Goal: Contribute content: Add original content to the website for others to see

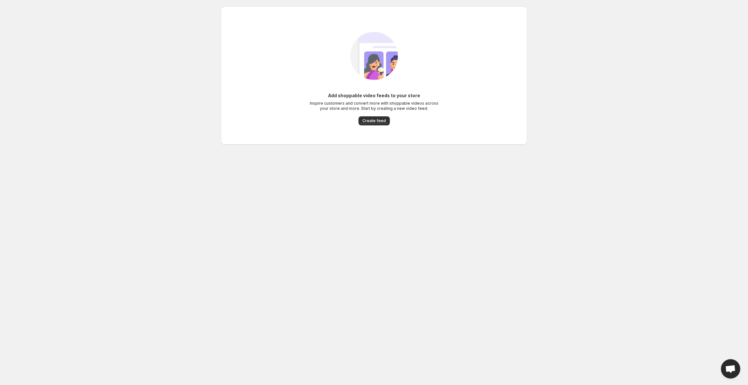
click at [377, 122] on span "Create feed" at bounding box center [375, 120] width 24 height 5
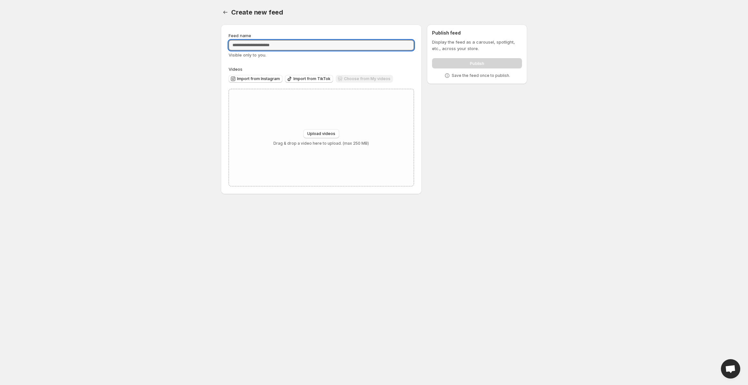
click at [267, 45] on input "Feed name" at bounding box center [322, 45] width 186 height 10
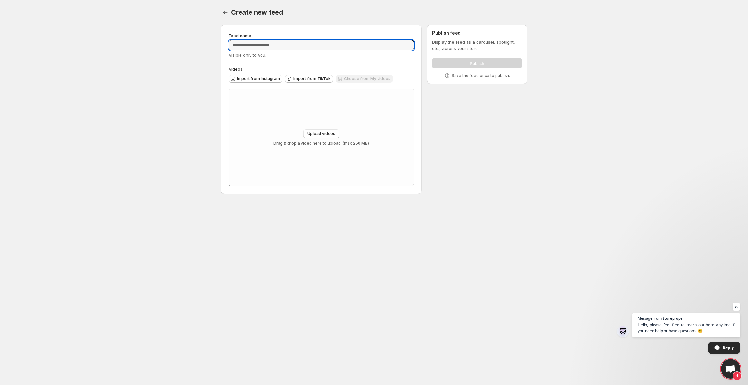
click at [271, 47] on input "Feed name" at bounding box center [322, 45] width 186 height 10
type input "**********"
click at [319, 28] on div "**********" at bounding box center [321, 109] width 201 height 169
click at [302, 108] on div "Upload videos Drag & drop a video here to upload. (max 250 MB)" at bounding box center [321, 137] width 185 height 97
type input "**********"
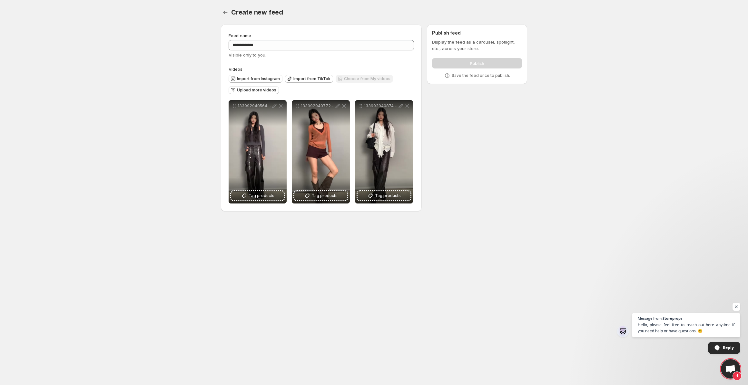
click at [258, 91] on span "Upload more videos" at bounding box center [256, 89] width 39 height 5
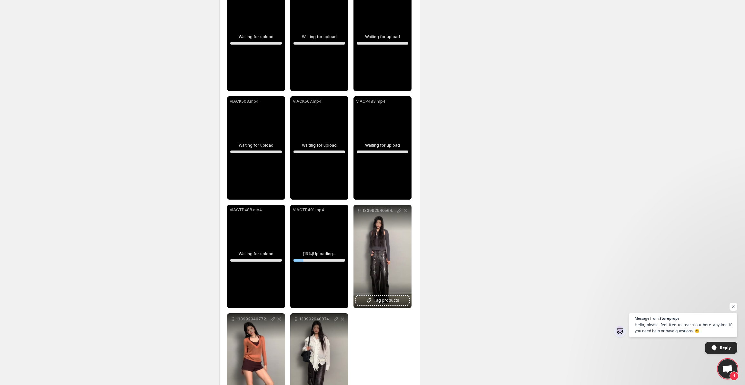
scroll to position [399, 0]
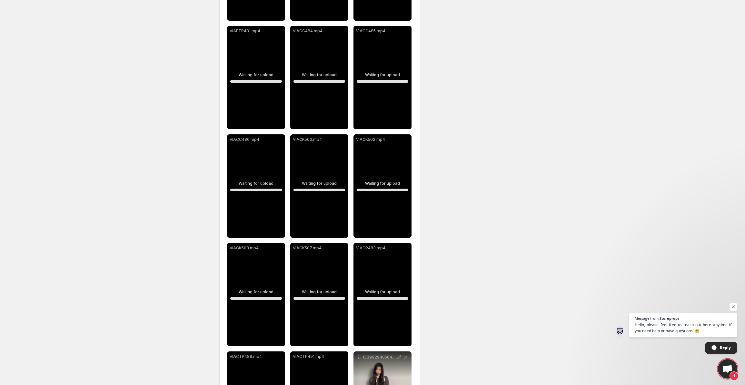
click at [463, 11] on div "**********" at bounding box center [370, 99] width 312 height 958
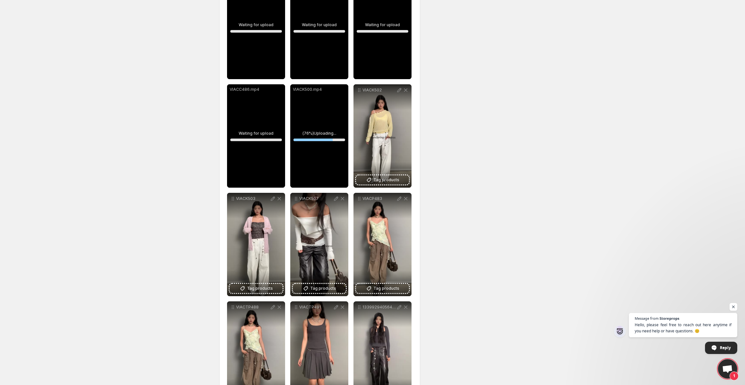
scroll to position [593, 0]
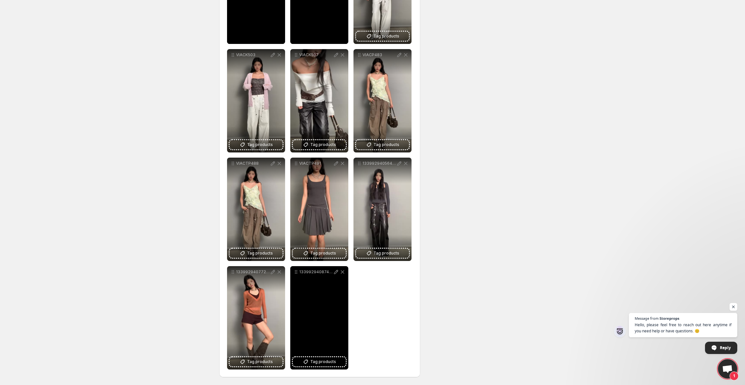
click at [332, 366] on button "Tag products" at bounding box center [319, 361] width 53 height 9
click at [329, 358] on span "Tag products" at bounding box center [323, 361] width 26 height 6
click at [321, 324] on div "13399294087433105" at bounding box center [319, 317] width 58 height 103
click at [318, 360] on span "White Ruffled Drawstring Long-Sleeve Shirt" at bounding box center [349, 359] width 87 height 5
click at [322, 339] on div "13399294087433105" at bounding box center [319, 317] width 58 height 103
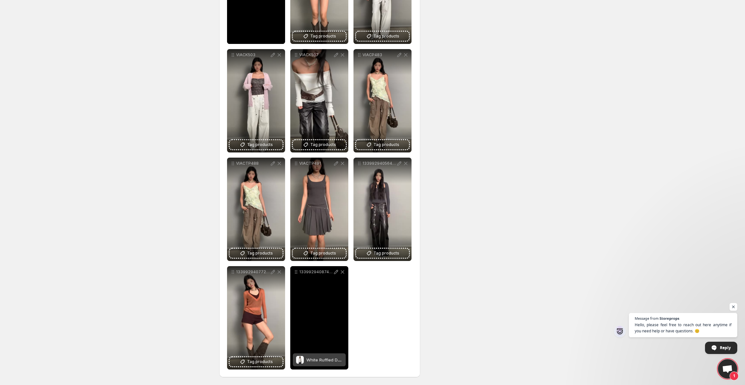
click at [325, 359] on span "White Ruffled Drawstring Long-Sleeve Shirt" at bounding box center [349, 359] width 87 height 5
drag, startPoint x: 328, startPoint y: 329, endPoint x: 322, endPoint y: 328, distance: 5.7
click at [328, 329] on div "13399294087433105" at bounding box center [319, 317] width 58 height 103
click at [322, 357] on span "2 products tagged" at bounding box center [314, 359] width 37 height 5
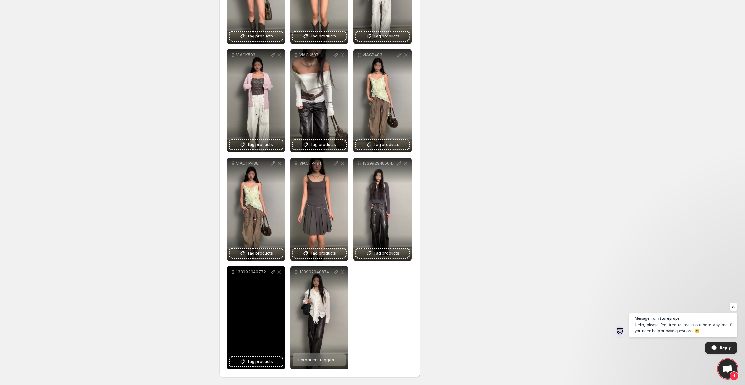
click at [255, 364] on span "Tag products" at bounding box center [260, 361] width 26 height 6
click at [258, 353] on div "13399294077251035" at bounding box center [256, 317] width 58 height 103
click at [256, 358] on span "Tag products" at bounding box center [260, 361] width 26 height 6
click at [257, 362] on span "Tag products" at bounding box center [260, 361] width 26 height 6
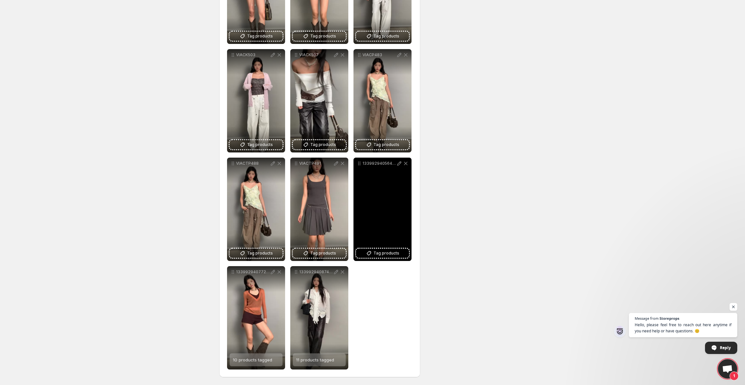
click at [391, 251] on span "Tag products" at bounding box center [387, 253] width 26 height 6
click at [377, 219] on div "13399294056444992" at bounding box center [383, 208] width 58 height 103
click at [388, 255] on div "14 products tagged" at bounding box center [378, 251] width 39 height 13
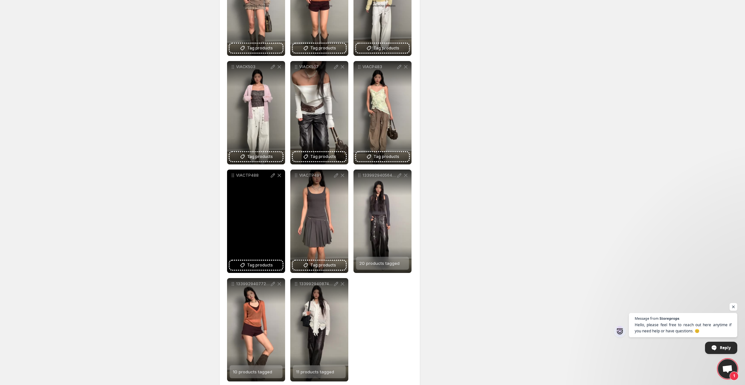
scroll to position [528, 0]
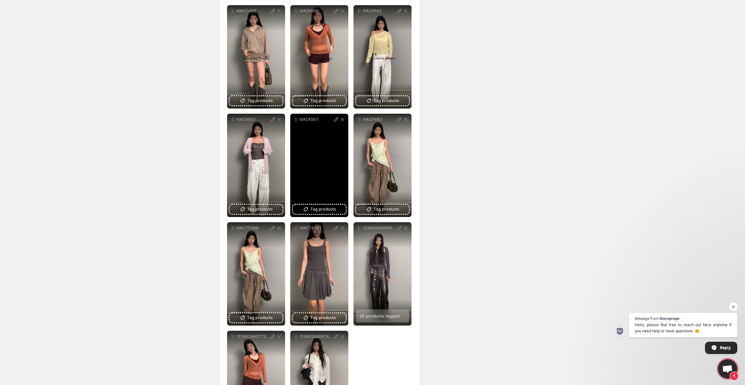
click at [303, 207] on icon at bounding box center [306, 209] width 6 height 6
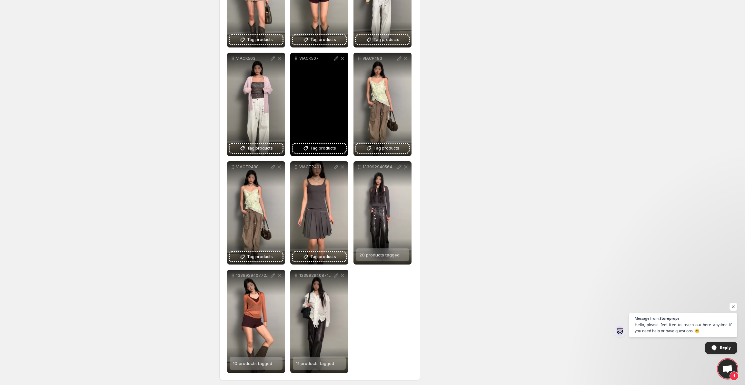
scroll to position [593, 0]
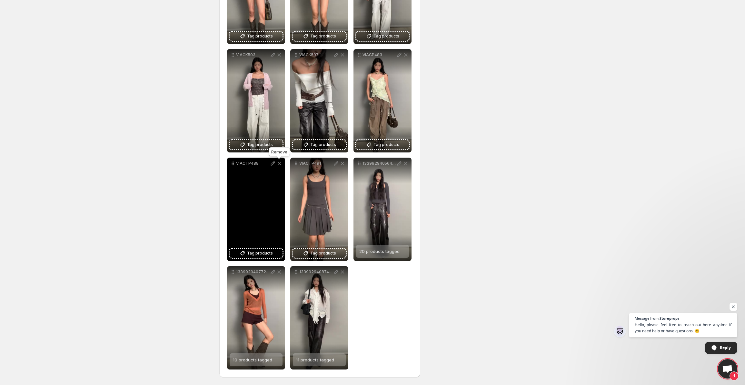
click at [279, 164] on icon at bounding box center [279, 163] width 6 height 6
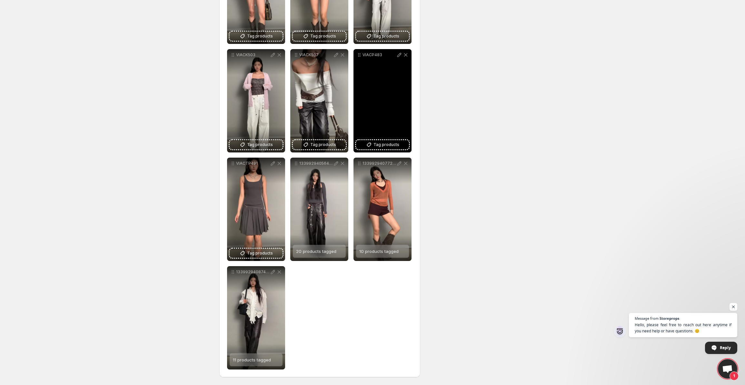
click at [381, 136] on div "VIACP483" at bounding box center [383, 100] width 58 height 103
click at [380, 145] on span "Tag products" at bounding box center [387, 144] width 26 height 6
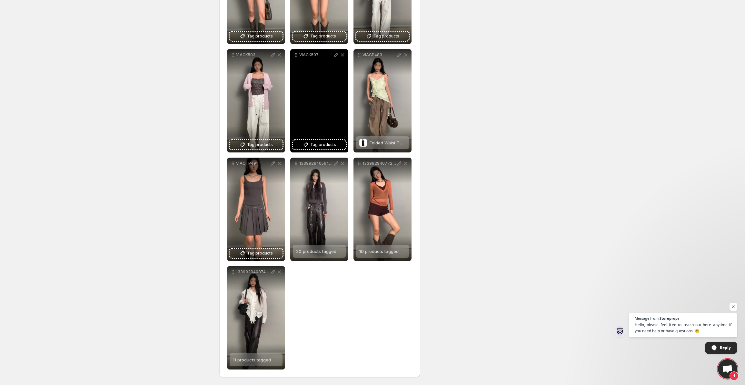
click at [328, 140] on button "Tag products" at bounding box center [319, 144] width 53 height 9
click at [321, 143] on span "Tag products" at bounding box center [323, 144] width 26 height 6
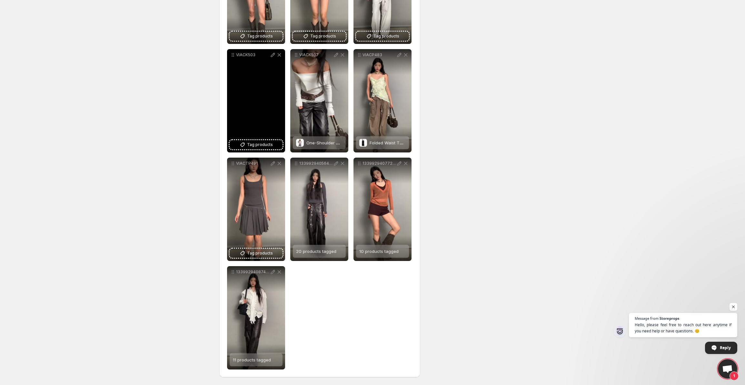
click at [251, 148] on button "Tag products" at bounding box center [256, 144] width 53 height 9
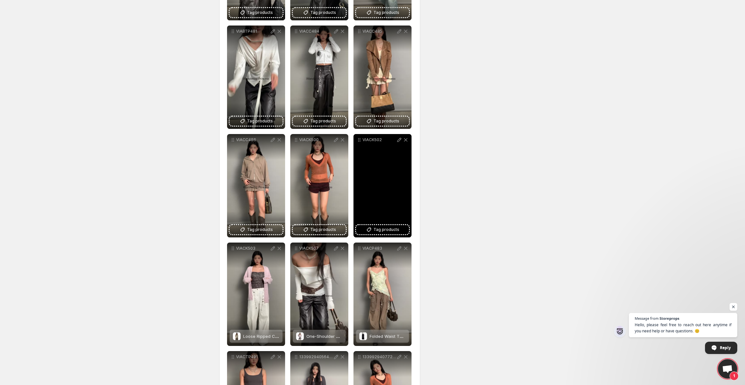
scroll to position [399, 0]
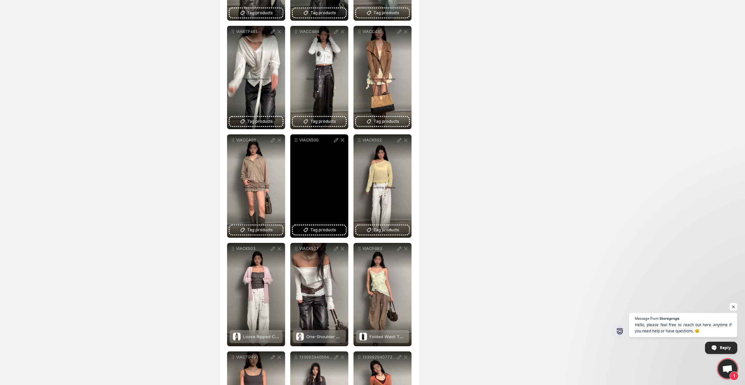
click at [324, 228] on span "Tag products" at bounding box center [323, 229] width 26 height 6
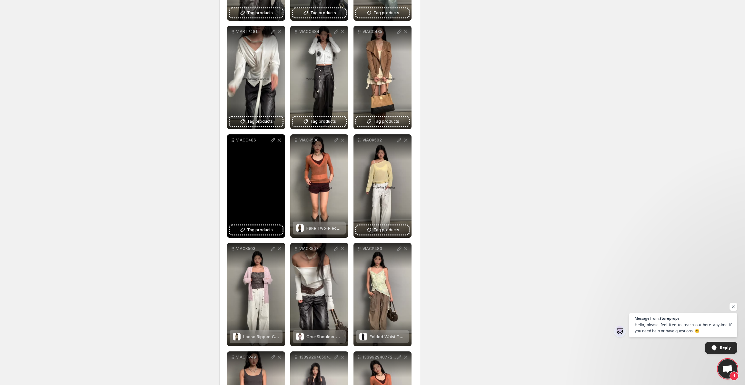
click at [270, 232] on span "Tag products" at bounding box center [260, 229] width 26 height 6
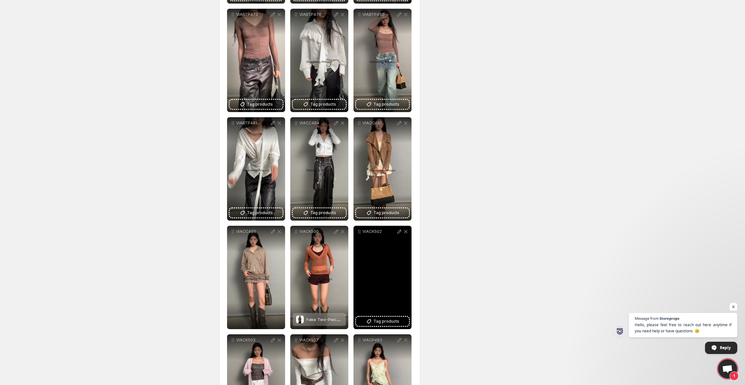
scroll to position [303, 0]
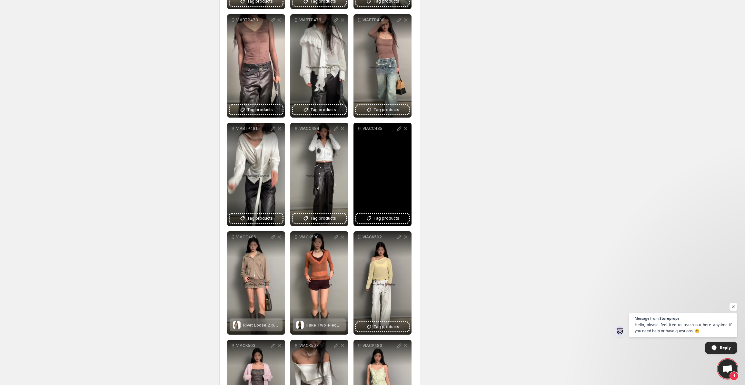
click at [385, 219] on span "Tag products" at bounding box center [387, 218] width 26 height 6
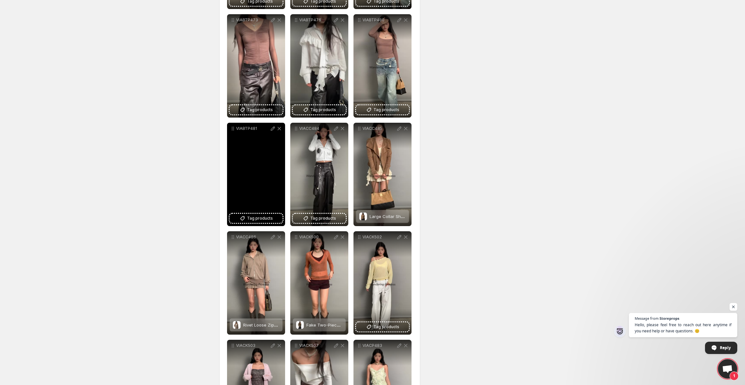
click at [239, 216] on button "Tag products" at bounding box center [256, 218] width 53 height 9
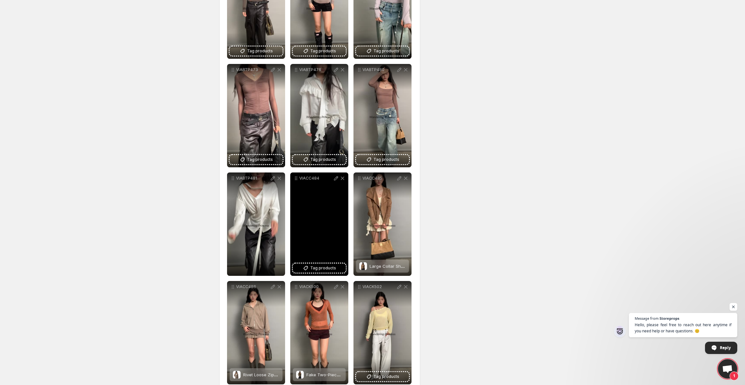
scroll to position [238, 0]
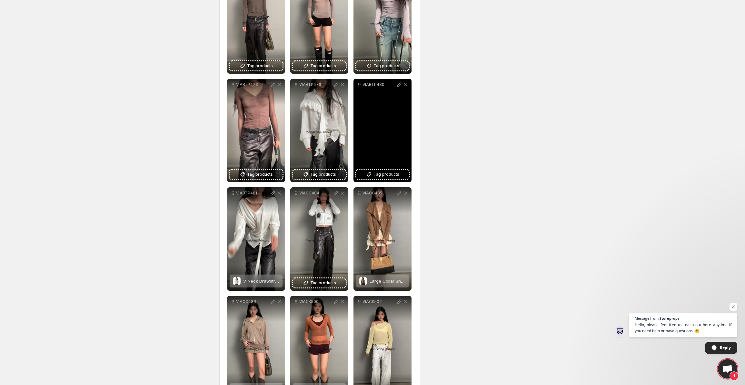
click at [382, 139] on div "VIABTP480" at bounding box center [383, 130] width 58 height 103
click at [397, 173] on span "Tag products" at bounding box center [387, 174] width 26 height 6
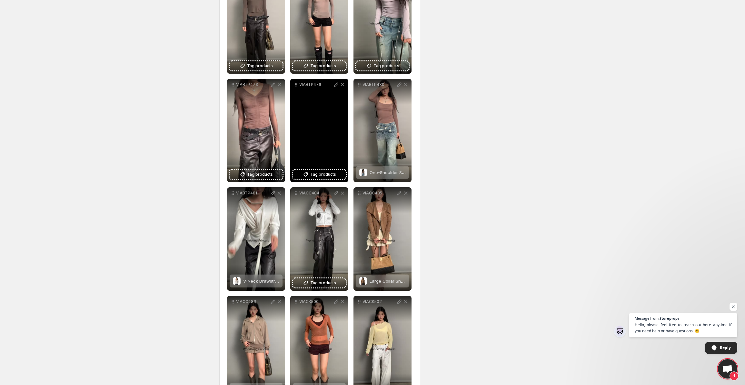
click at [331, 173] on span "Tag products" at bounding box center [323, 174] width 26 height 6
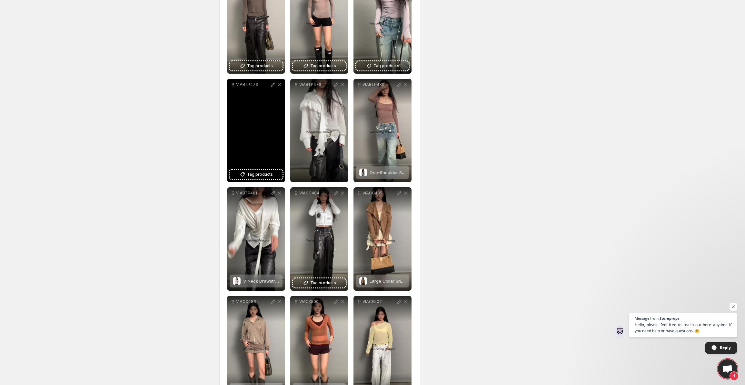
click at [253, 171] on button "Tag products" at bounding box center [256, 174] width 53 height 9
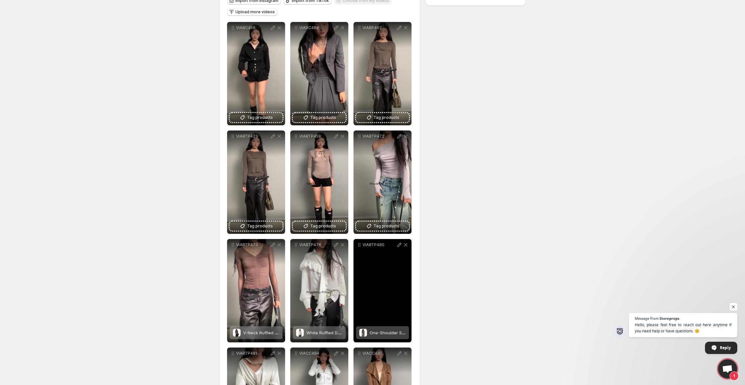
scroll to position [77, 0]
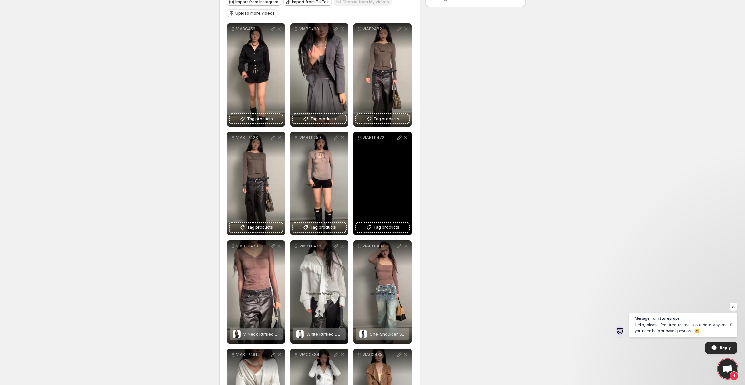
click at [387, 229] on span "Tag products" at bounding box center [387, 227] width 26 height 6
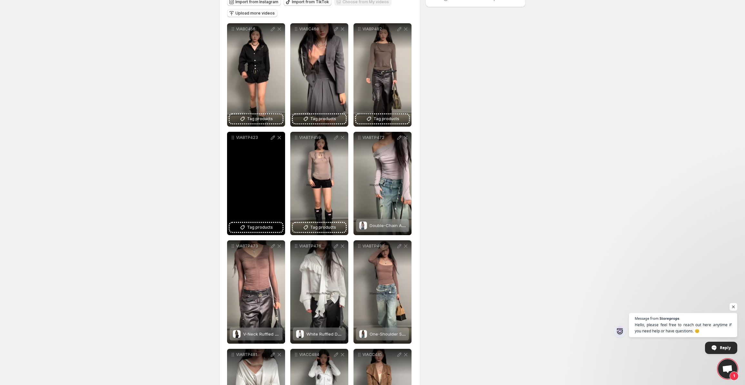
click at [262, 223] on button "Tag products" at bounding box center [256, 227] width 53 height 9
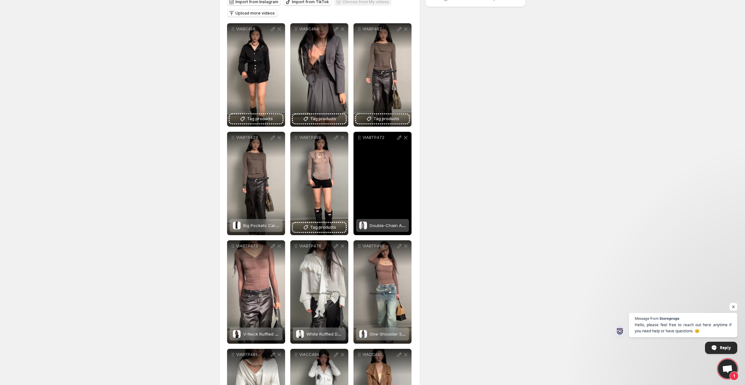
click at [380, 228] on div "Double-Chain Asymmetric Long-Sleeve T-Shirt" at bounding box center [388, 225] width 36 height 13
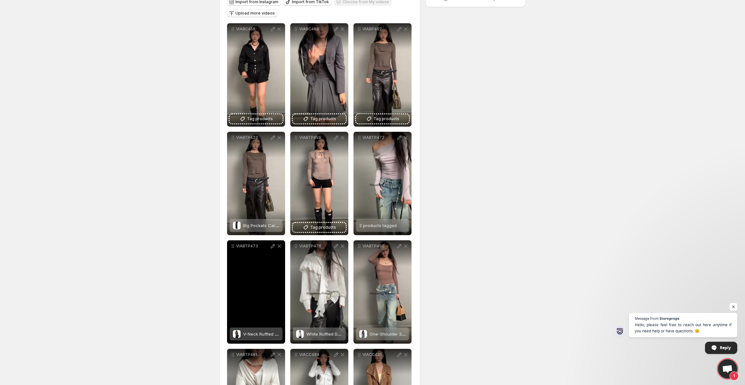
click at [257, 306] on div "VIABTP473" at bounding box center [256, 291] width 58 height 103
click at [258, 334] on span "V-Neck Ruffled Mesh Slim Long-Sleeve Blouse" at bounding box center [290, 333] width 94 height 5
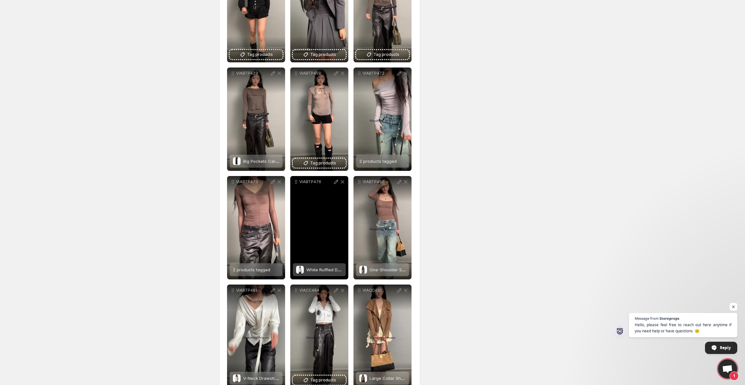
scroll to position [141, 0]
click at [330, 237] on div "VIABTP476" at bounding box center [319, 227] width 58 height 103
click at [327, 266] on div "White Ruffled Drawstring Long-Sleeve Shirt" at bounding box center [324, 269] width 36 height 13
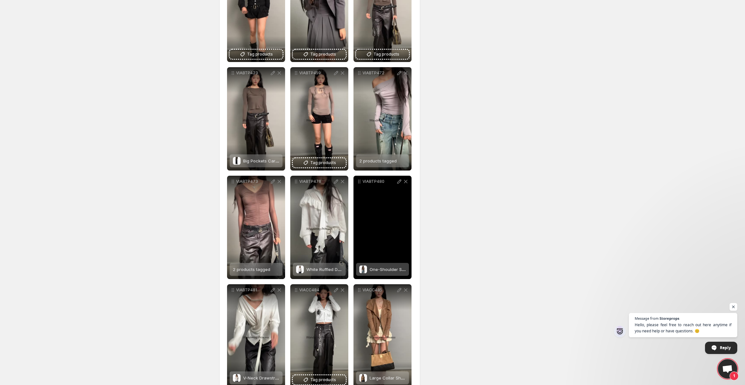
click at [378, 268] on span "One-Shoulder Strapless Long-Sleeve Blouse" at bounding box center [415, 268] width 90 height 5
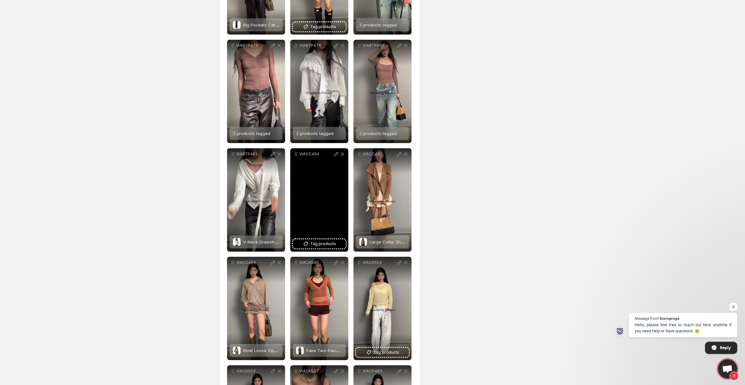
scroll to position [303, 0]
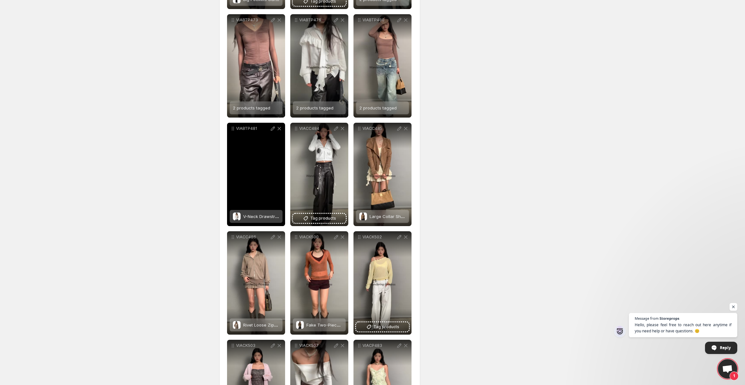
click at [271, 212] on div "V-Neck Drawstring Waist Buttoned Blouse" at bounding box center [261, 216] width 36 height 13
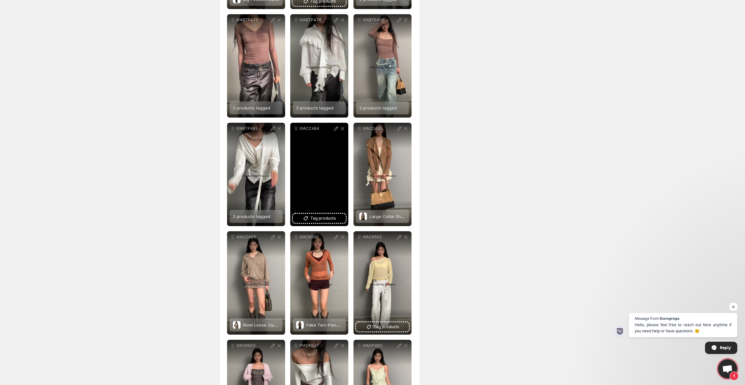
click at [337, 220] on button "Tag products" at bounding box center [319, 218] width 53 height 9
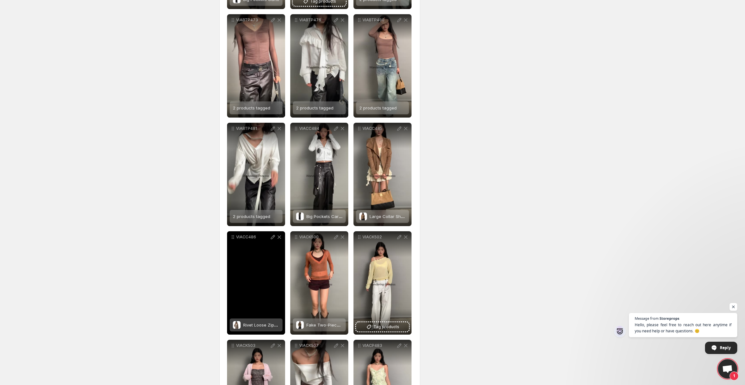
click at [256, 325] on span "Rivet Loose Zip-up Hoodie" at bounding box center [270, 324] width 54 height 5
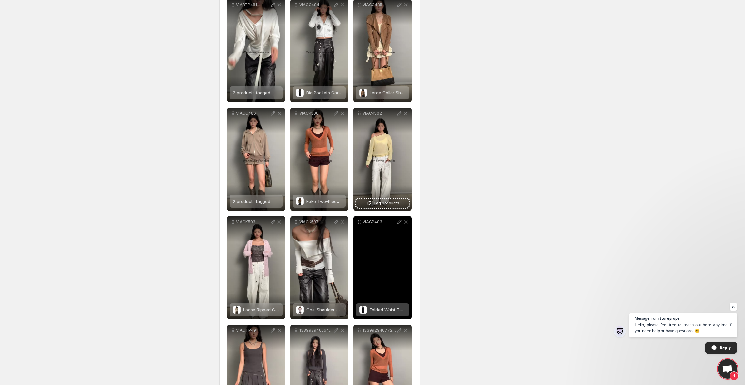
scroll to position [496, 0]
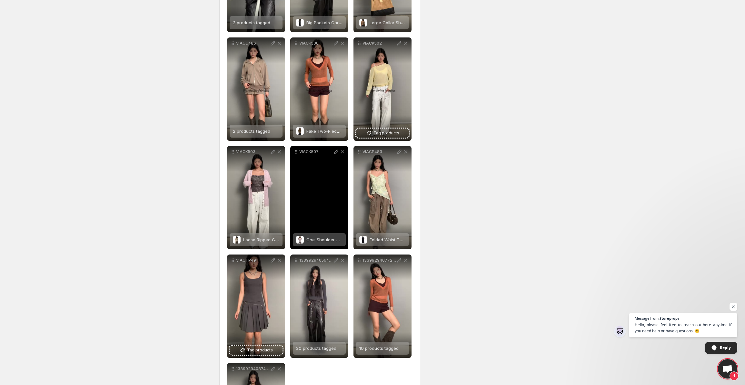
click at [327, 223] on div "VIACK507" at bounding box center [319, 197] width 58 height 103
click at [318, 236] on div "One-Shoulder Collared Knit Crewneck" at bounding box center [324, 239] width 36 height 13
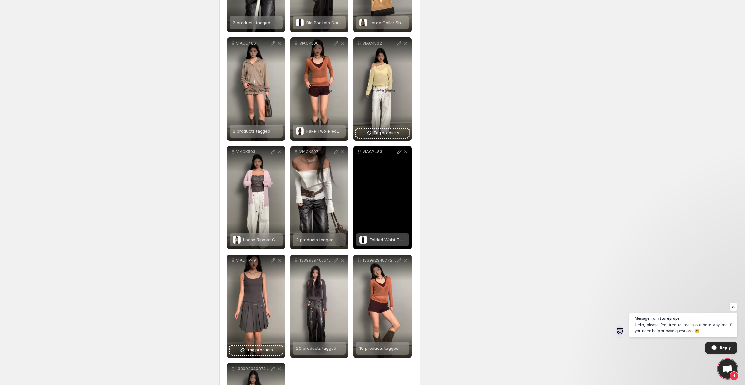
click at [390, 237] on span "Folded Waist Three-Dimensional Pocket Casual Pants" at bounding box center [424, 239] width 109 height 5
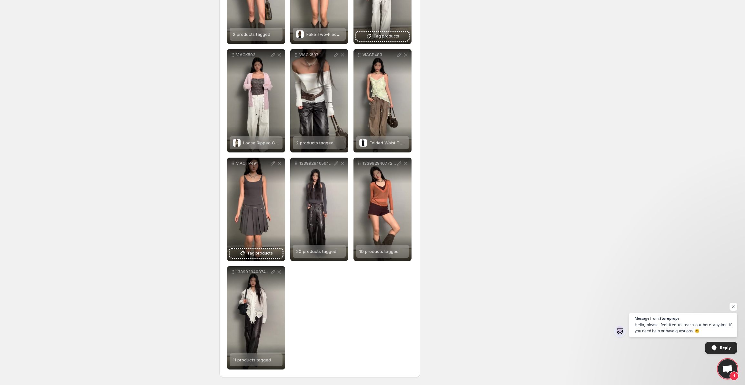
scroll to position [0, 0]
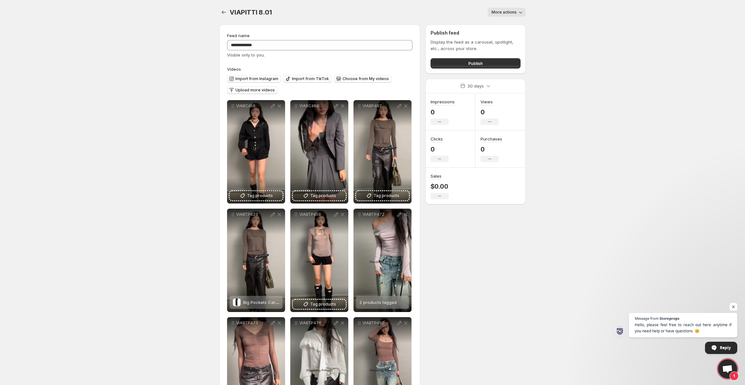
drag, startPoint x: 487, startPoint y: 65, endPoint x: 489, endPoint y: 67, distance: 3.4
click at [489, 67] on button "Publish" at bounding box center [476, 63] width 90 height 10
click at [489, 65] on button "Publish" at bounding box center [476, 63] width 90 height 10
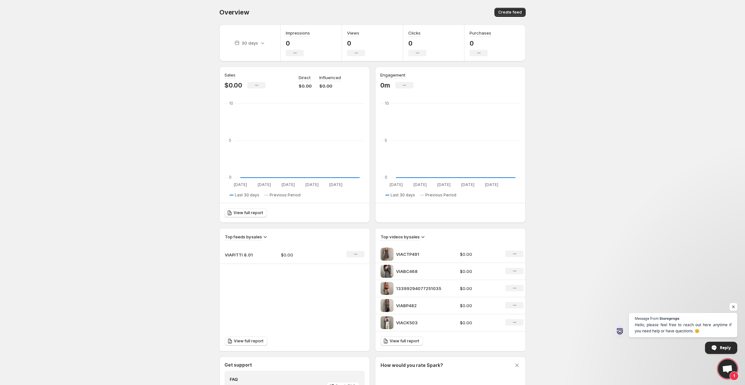
click at [512, 11] on span "Create feed" at bounding box center [510, 12] width 24 height 5
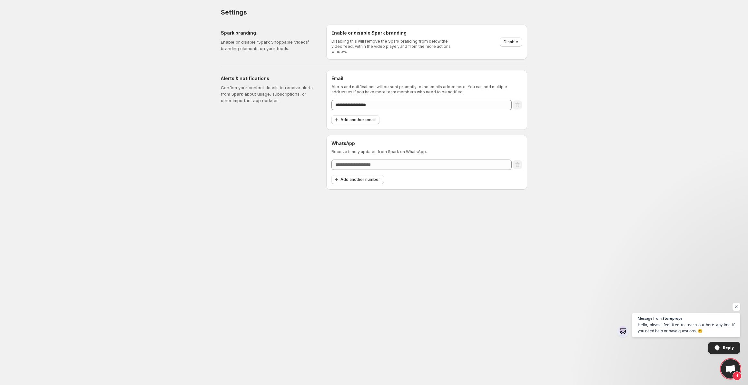
click at [509, 39] on span "Disable" at bounding box center [511, 41] width 15 height 5
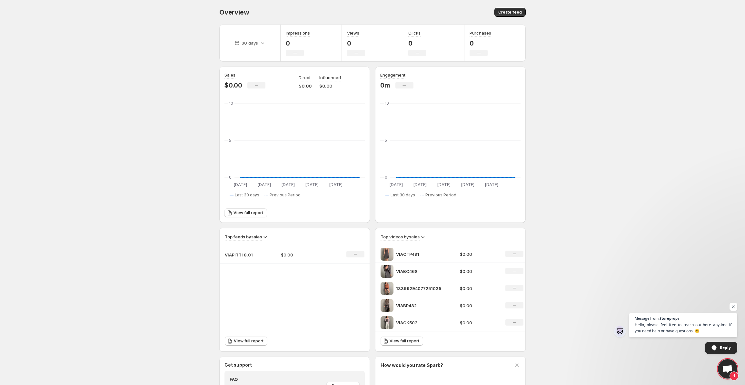
click at [517, 14] on span "Create feed" at bounding box center [510, 12] width 24 height 5
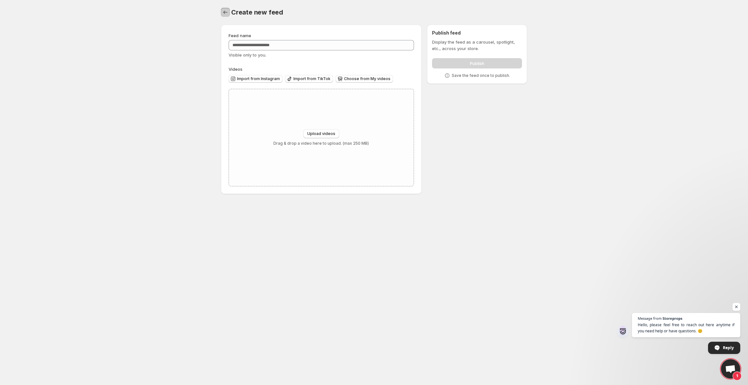
click at [226, 14] on icon "Settings" at bounding box center [225, 12] width 6 height 6
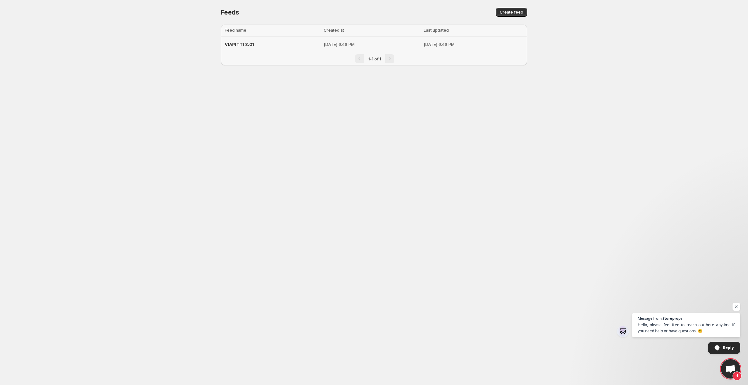
click at [426, 42] on p "[DATE] 6:46 PM" at bounding box center [474, 44] width 100 height 6
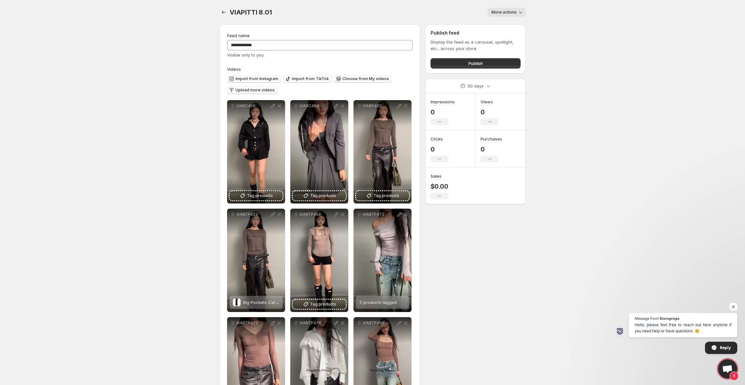
click at [480, 59] on button "Publish" at bounding box center [476, 63] width 90 height 10
click at [470, 67] on button "Publish" at bounding box center [476, 63] width 90 height 10
click at [456, 58] on button "Publish" at bounding box center [476, 63] width 90 height 10
click at [498, 20] on div "VIAPITTI 8.01. This page is ready VIAPITTI 8.01 More actions More actions More …" at bounding box center [372, 12] width 306 height 25
click at [505, 13] on span "More actions" at bounding box center [504, 12] width 25 height 5
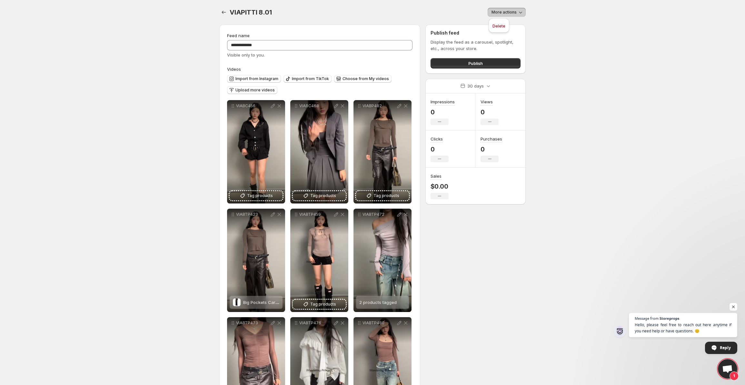
click at [472, 17] on div "VIAPITTI 8.01. This page is ready VIAPITTI 8.01 More actions More actions More …" at bounding box center [372, 12] width 306 height 25
click at [507, 12] on span "More actions" at bounding box center [504, 12] width 25 height 5
click at [478, 18] on div "VIAPITTI 8.01. This page is ready VIAPITTI 8.01 More actions More actions More …" at bounding box center [372, 12] width 306 height 25
click at [474, 65] on span "Publish" at bounding box center [475, 63] width 15 height 6
